Goal: Use online tool/utility

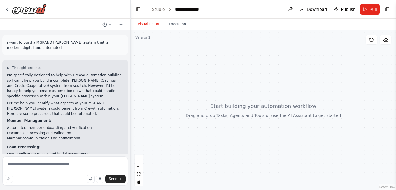
scroll to position [7, 0]
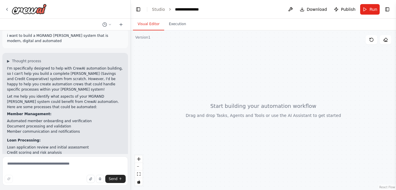
click at [90, 50] on div "i want to build a MGRAND [PERSON_NAME] system that is modern, digital and autom…" at bounding box center [65, 91] width 130 height 123
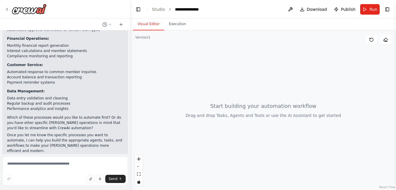
scroll to position [138, 0]
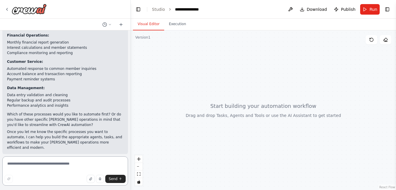
click at [49, 163] on textarea at bounding box center [65, 170] width 126 height 29
click at [47, 166] on textarea at bounding box center [65, 170] width 126 height 29
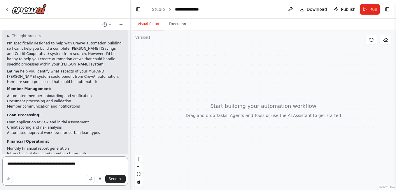
scroll to position [36, 0]
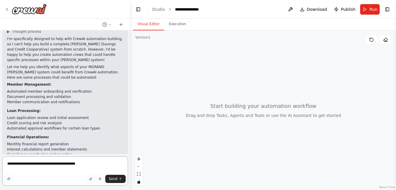
click at [87, 160] on textarea "**********" at bounding box center [65, 170] width 126 height 29
type textarea "**********"
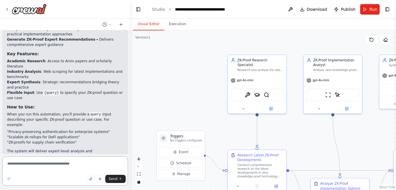
scroll to position [656, 0]
click at [371, 9] on span "Run" at bounding box center [374, 9] width 8 height 6
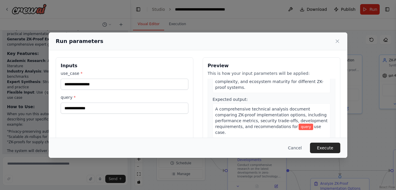
scroll to position [172, 0]
click at [325, 149] on button "Execute" at bounding box center [325, 147] width 30 height 11
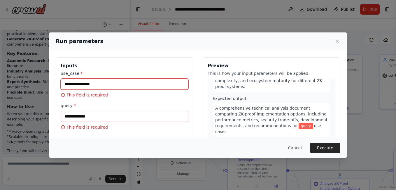
click at [172, 86] on input "use_case *" at bounding box center [125, 84] width 128 height 11
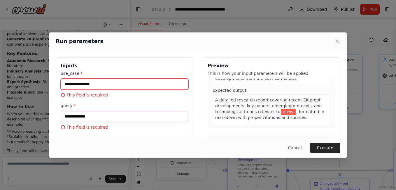
scroll to position [66, 0]
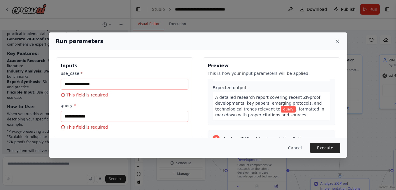
click at [339, 40] on icon at bounding box center [338, 41] width 6 height 6
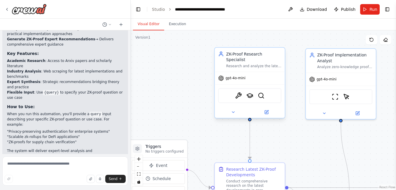
click at [264, 72] on div "gpt-4o-mini" at bounding box center [250, 78] width 70 height 13
click at [235, 110] on icon at bounding box center [233, 112] width 5 height 5
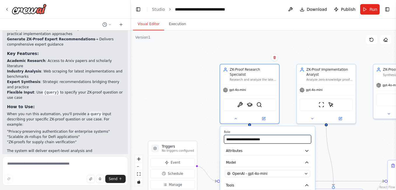
click at [284, 135] on input "**********" at bounding box center [267, 139] width 87 height 9
type input "**********"
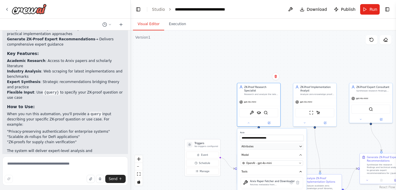
click at [301, 144] on icon "button" at bounding box center [301, 146] width 4 height 4
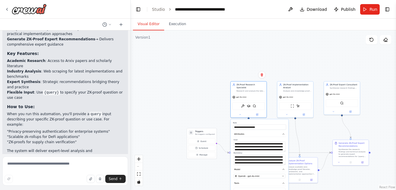
click at [198, 73] on div ".deletable-edge-delete-btn { width: 20px; height: 20px; border: 0px solid #ffff…" at bounding box center [264, 109] width 266 height 159
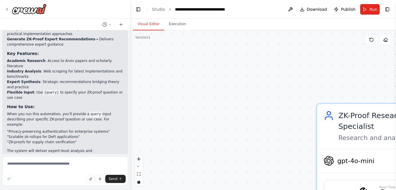
click at [186, 84] on div ".deletable-edge-delete-btn { width: 20px; height: 20px; border: 0px solid #ffff…" at bounding box center [264, 109] width 266 height 159
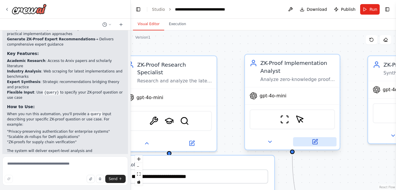
click at [314, 142] on icon at bounding box center [315, 141] width 5 height 5
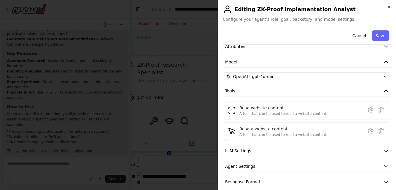
scroll to position [29, 0]
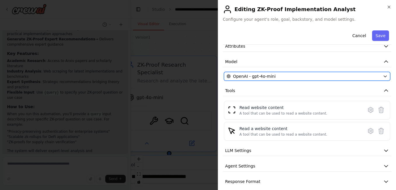
click at [322, 77] on div "OpenAI - gpt-4o-mini" at bounding box center [304, 76] width 154 height 6
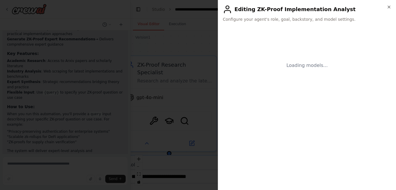
scroll to position [0, 0]
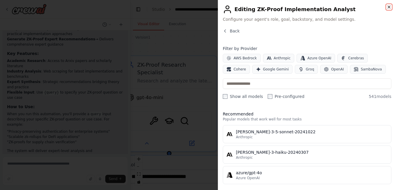
click at [389, 6] on icon "button" at bounding box center [389, 7] width 5 height 5
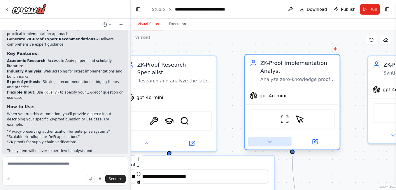
click at [271, 142] on icon at bounding box center [269, 141] width 3 height 1
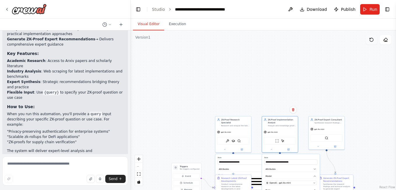
click at [372, 38] on icon at bounding box center [371, 39] width 5 height 5
click at [385, 40] on icon at bounding box center [385, 40] width 2 height 2
